Goal: Navigation & Orientation: Find specific page/section

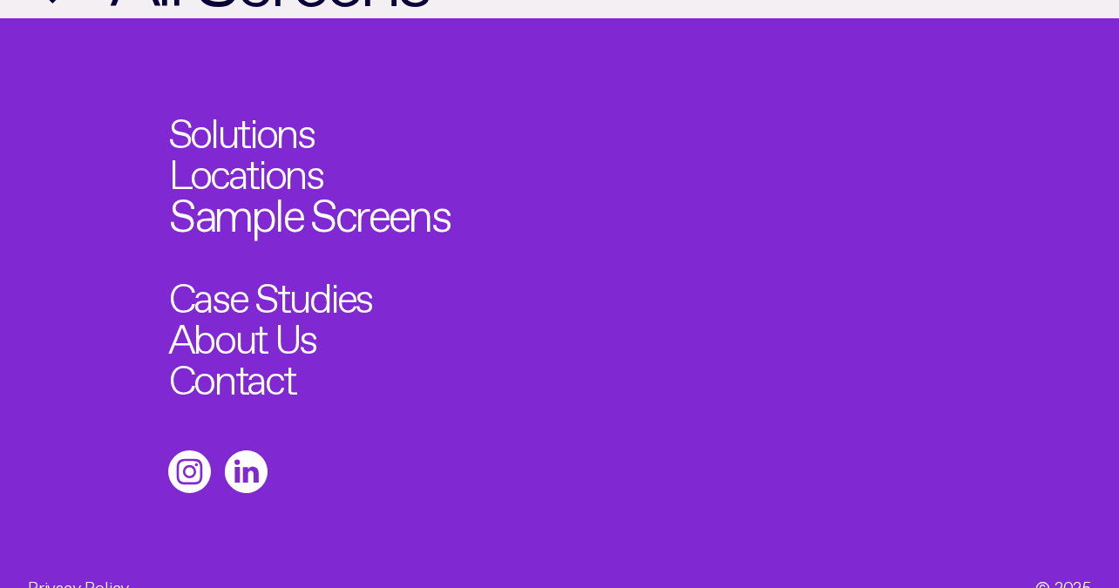
scroll to position [1722, 0]
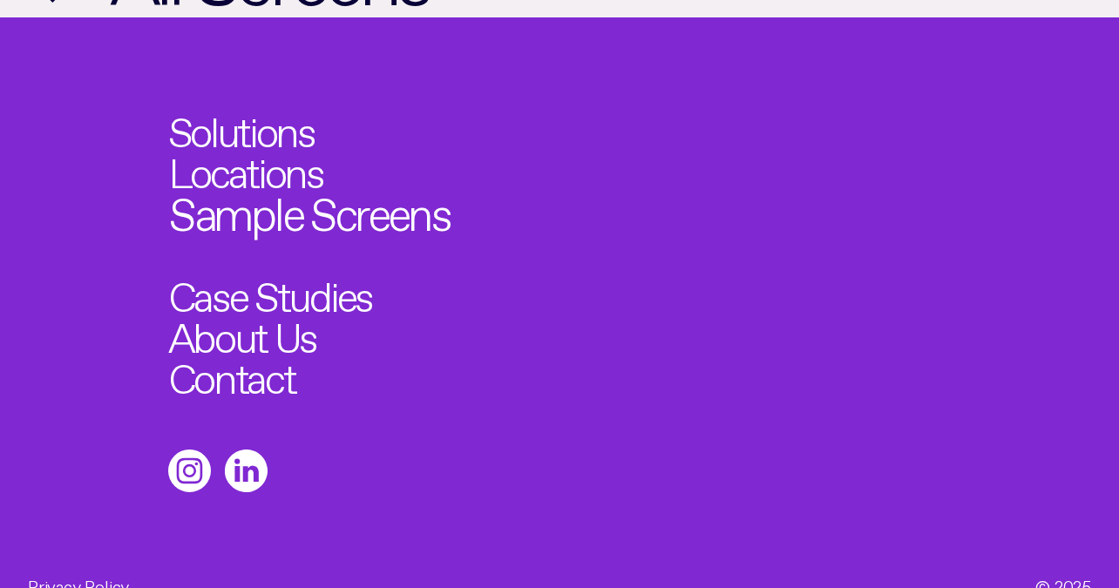
click at [393, 214] on link "Sample Screens" at bounding box center [309, 208] width 281 height 45
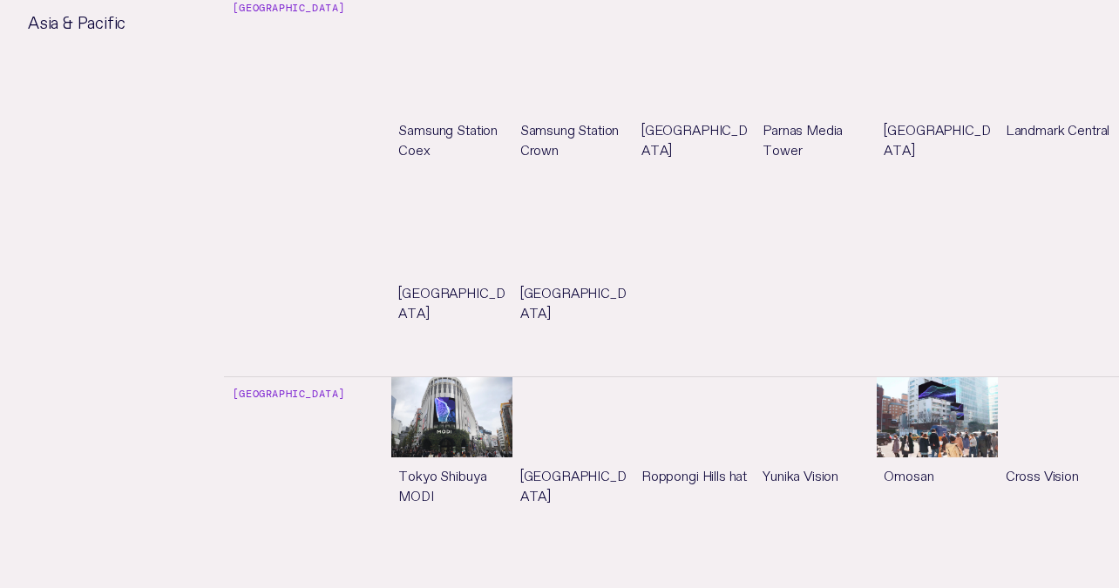
scroll to position [5022, 0]
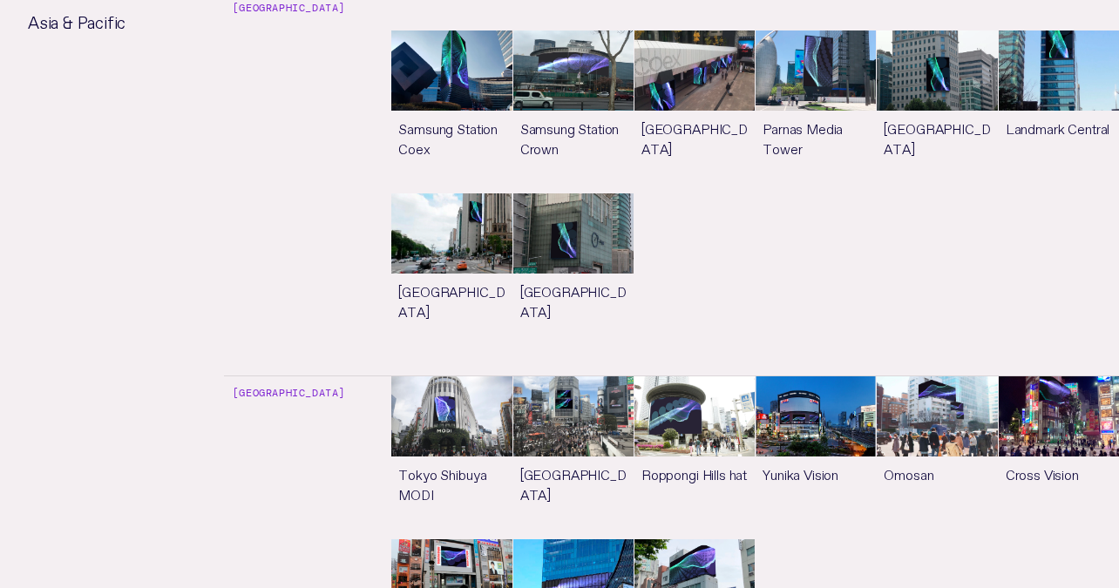
click at [936, 376] on link "See more" at bounding box center [937, 457] width 120 height 162
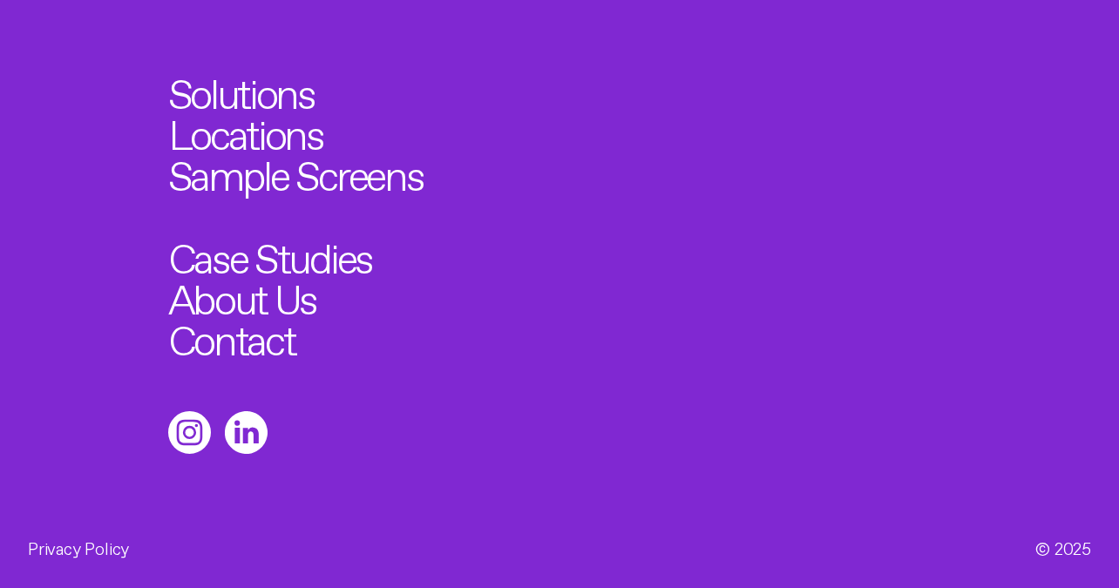
scroll to position [1762, 0]
click at [322, 248] on link "Case Studies" at bounding box center [281, 252] width 225 height 45
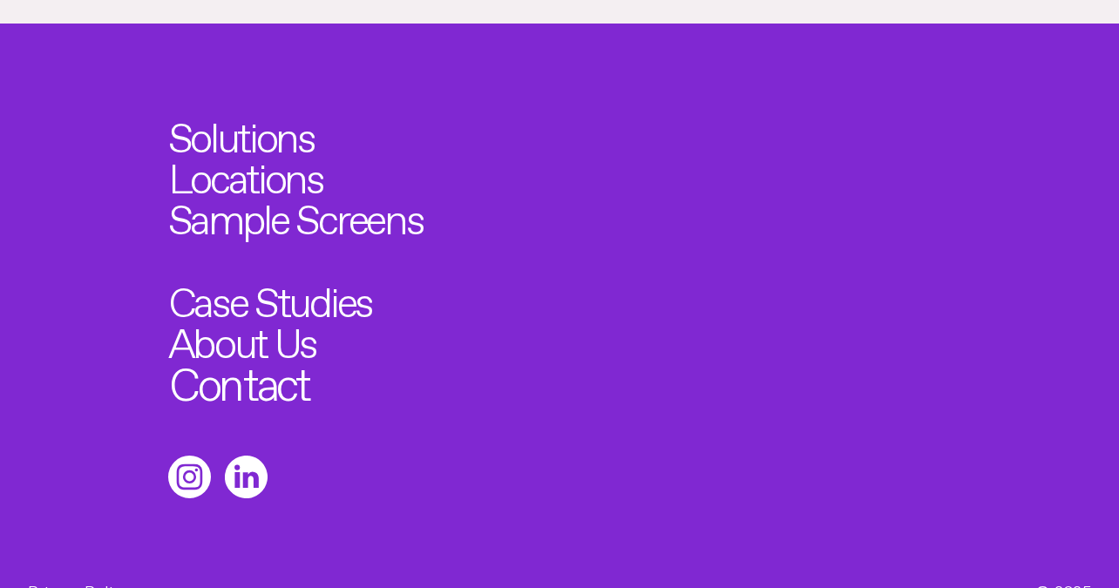
scroll to position [1706, 0]
click at [264, 315] on link "About Us" at bounding box center [250, 337] width 164 height 45
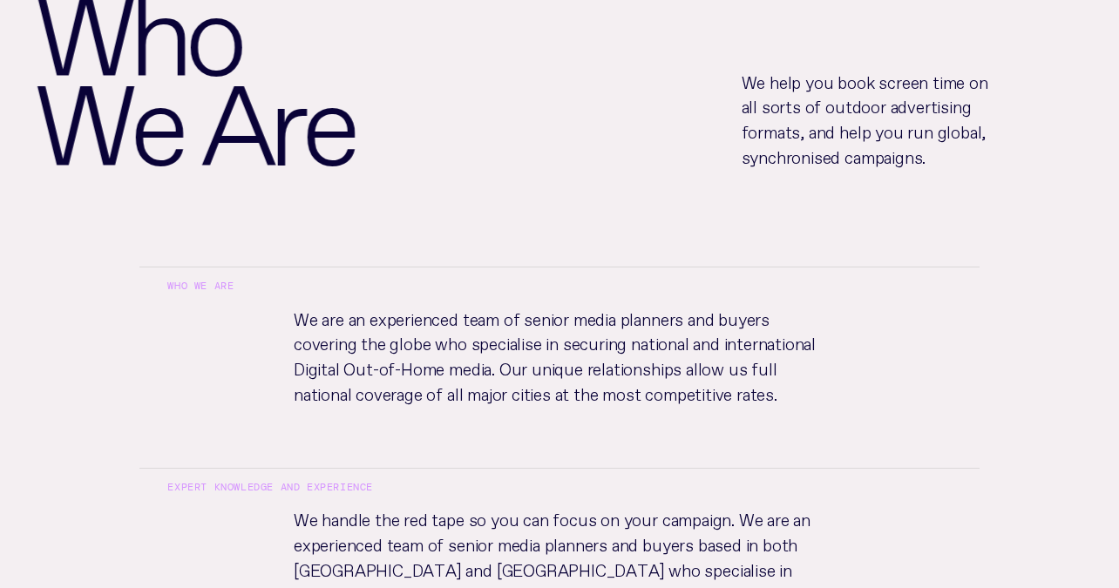
scroll to position [193, 0]
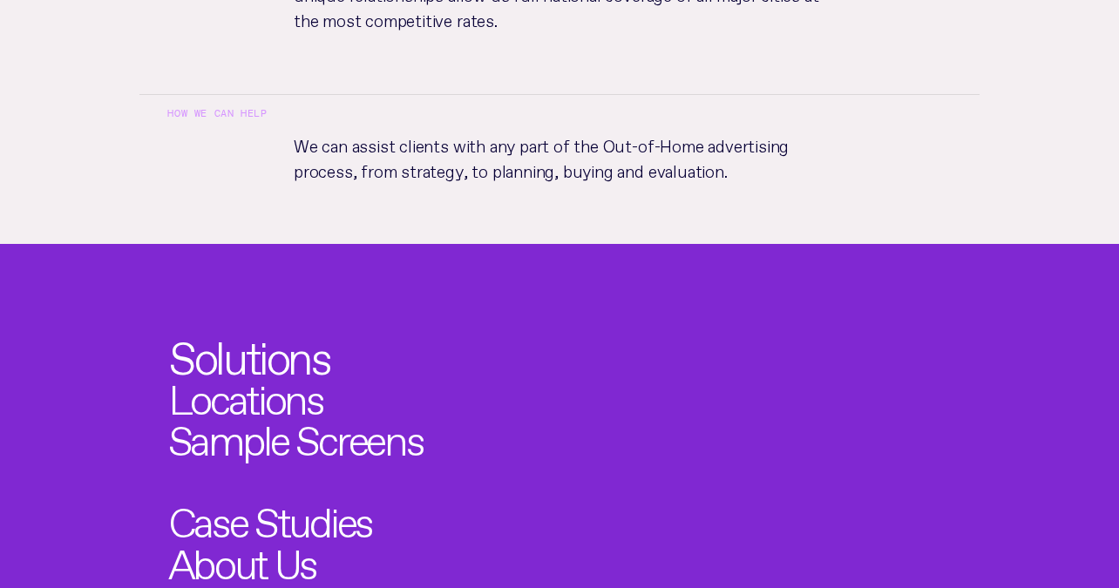
click at [273, 330] on link "Solutions" at bounding box center [248, 352] width 161 height 45
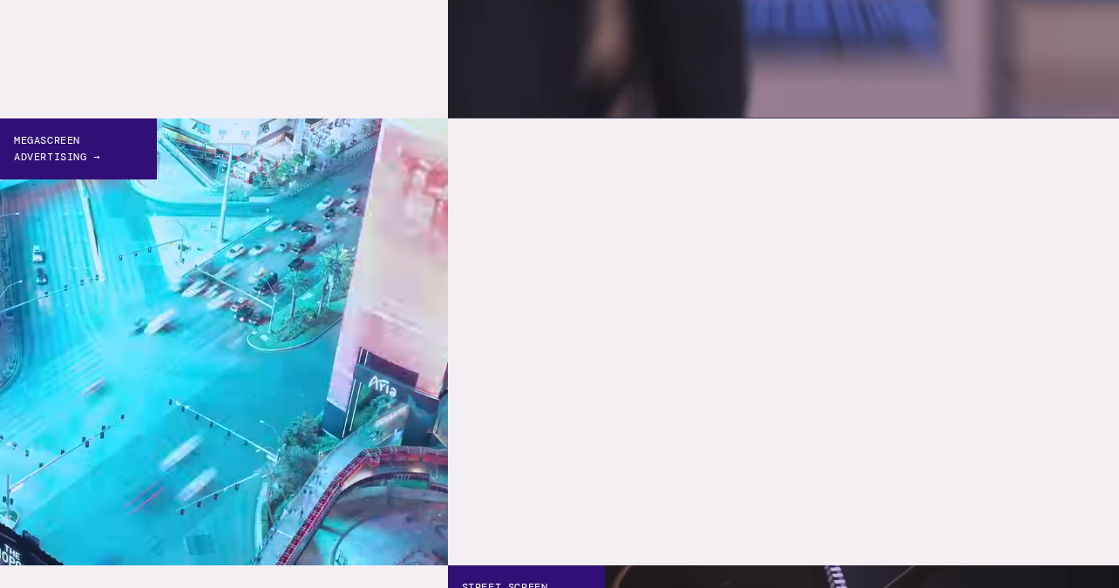
scroll to position [972, 0]
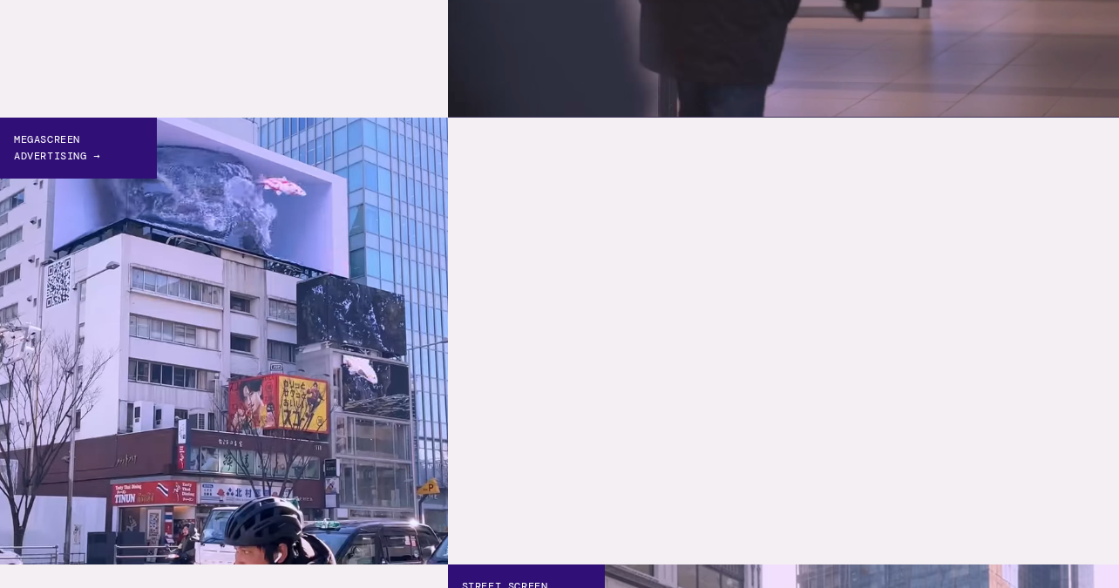
click at [260, 302] on link "Megascreen Advertising →" at bounding box center [224, 342] width 448 height 448
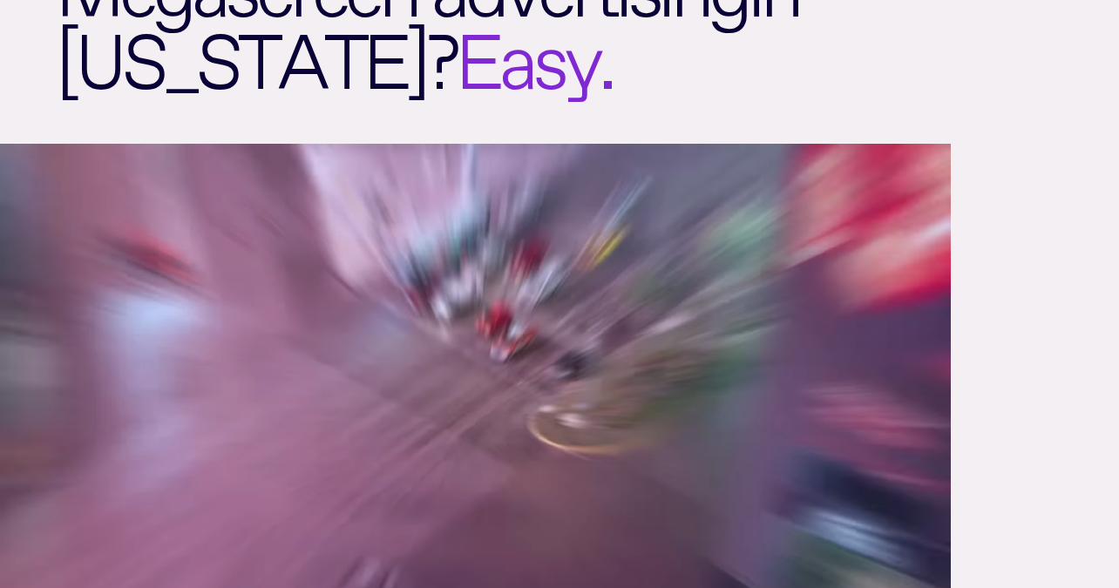
scroll to position [265, 0]
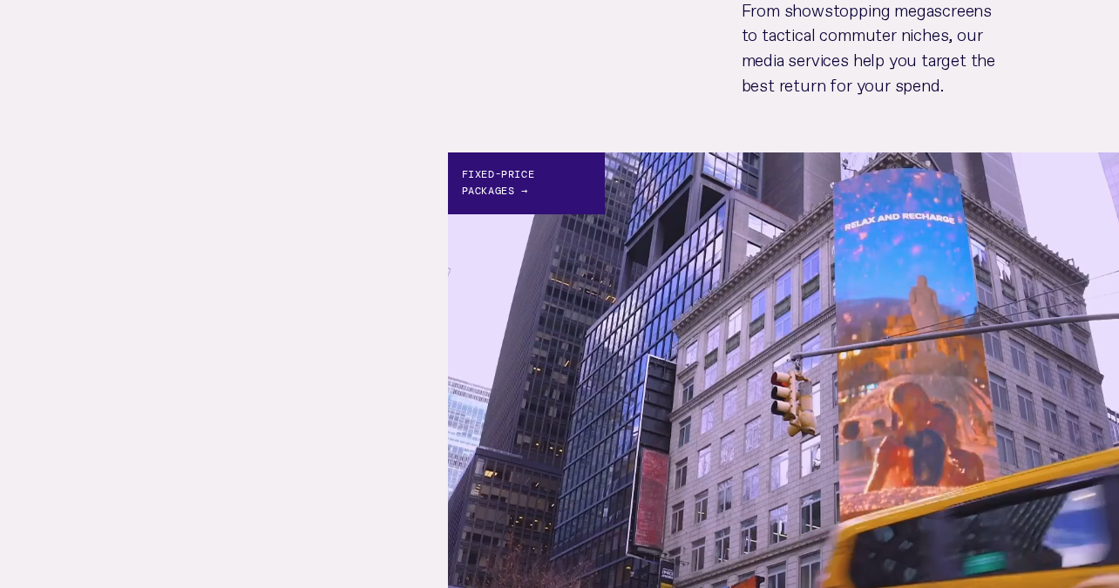
scroll to position [972, 0]
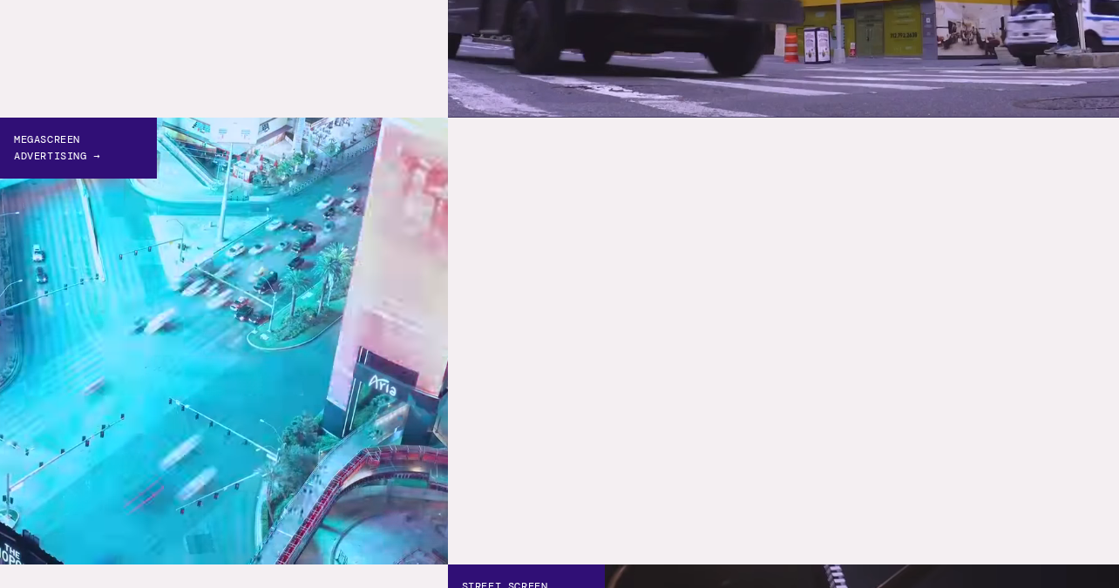
scroll to position [818, 0]
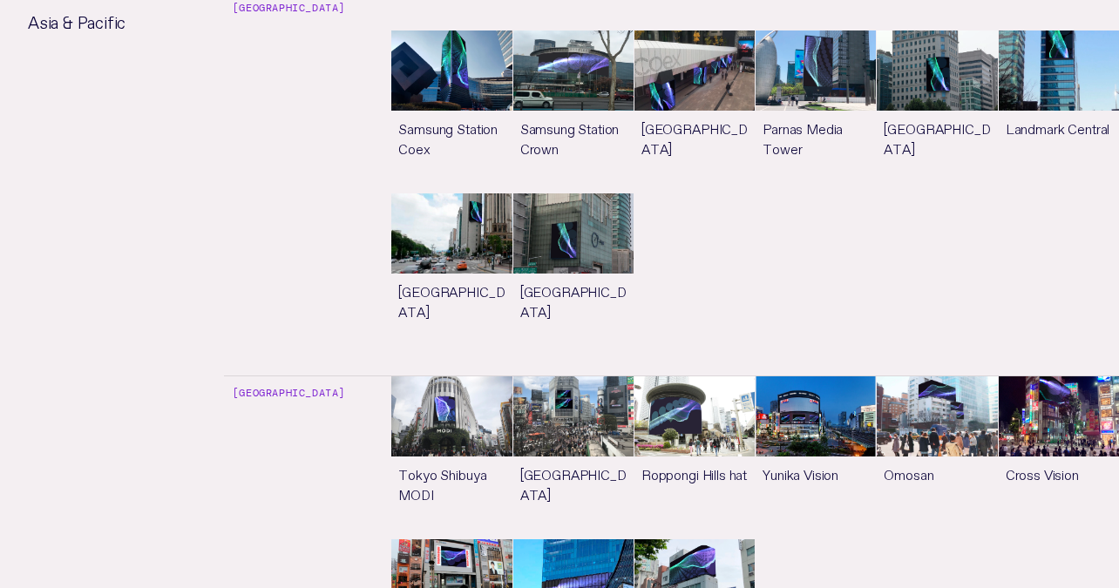
scroll to position [1722, 0]
